Goal: Task Accomplishment & Management: Complete application form

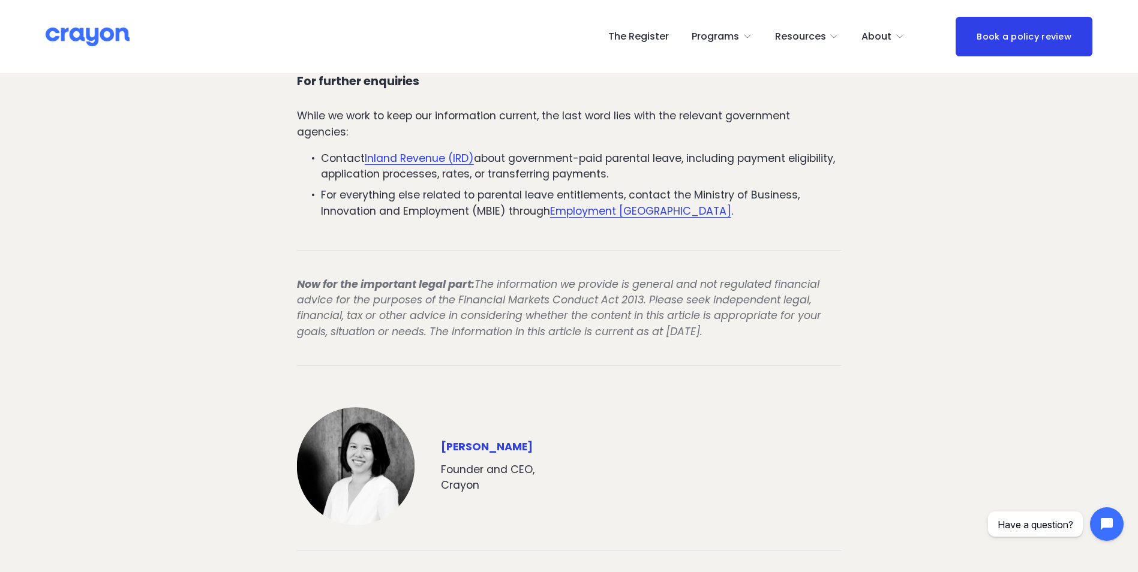
scroll to position [3540, 0]
